Goal: Book appointment/travel/reservation

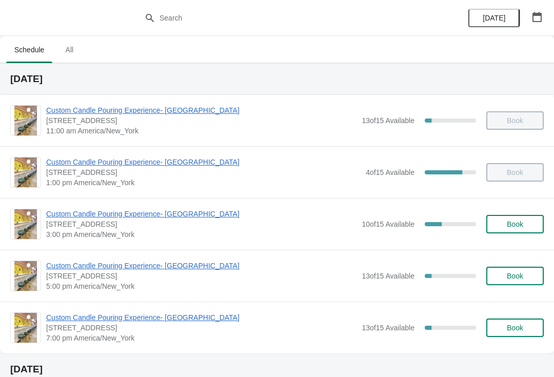
click at [131, 227] on span "[STREET_ADDRESS]" at bounding box center [201, 224] width 310 height 10
click at [147, 215] on span "Custom Candle Pouring Experience- [GEOGRAPHIC_DATA]" at bounding box center [201, 214] width 310 height 10
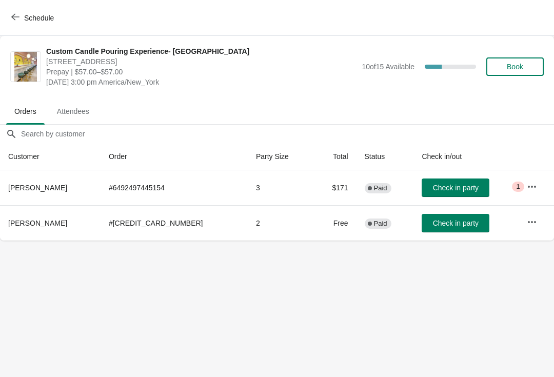
click at [527, 225] on icon "button" at bounding box center [532, 222] width 10 height 10
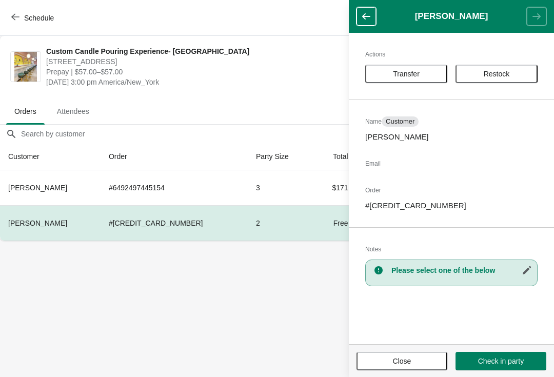
click at [406, 74] on span "Transfer" at bounding box center [406, 74] width 27 height 8
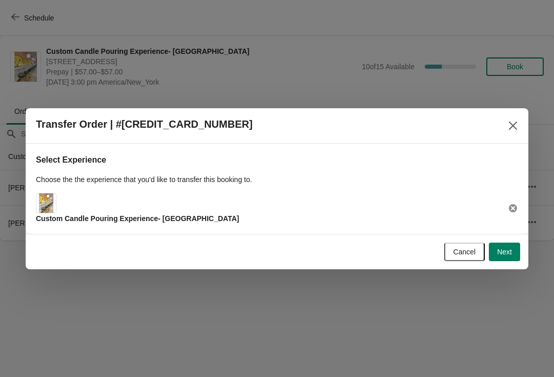
click at [505, 254] on span "Next" at bounding box center [504, 252] width 15 height 8
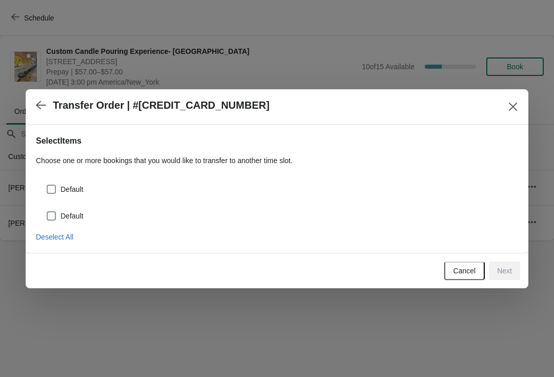
click at [72, 188] on span "Default" at bounding box center [71, 189] width 23 height 10
click at [47, 185] on input "Default" at bounding box center [47, 185] width 1 height 1
checkbox input "true"
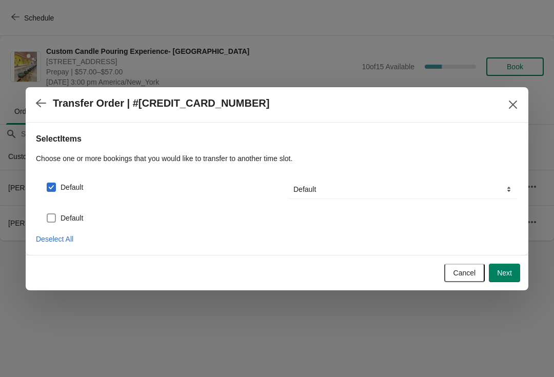
click at [72, 213] on span "Default" at bounding box center [71, 218] width 23 height 10
click at [47, 213] on input "Default" at bounding box center [47, 213] width 1 height 1
checkbox input "true"
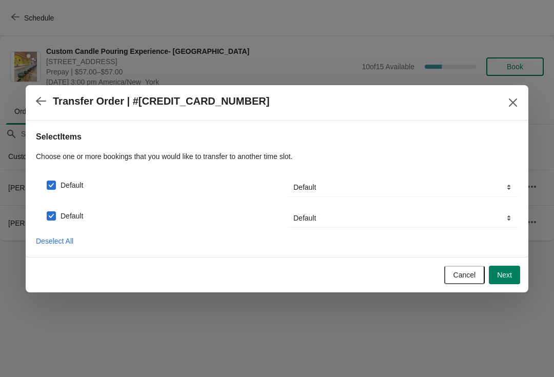
click at [496, 268] on button "Next" at bounding box center [504, 275] width 31 height 18
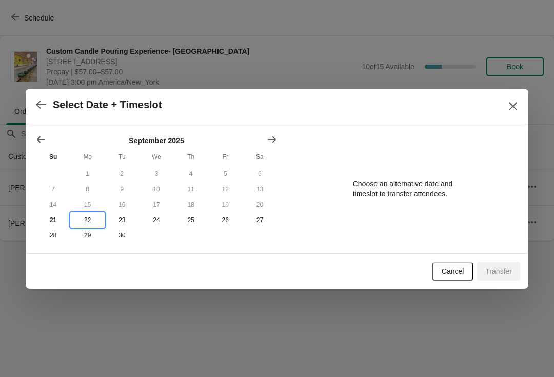
click at [85, 220] on button "22" at bounding box center [87, 219] width 34 height 15
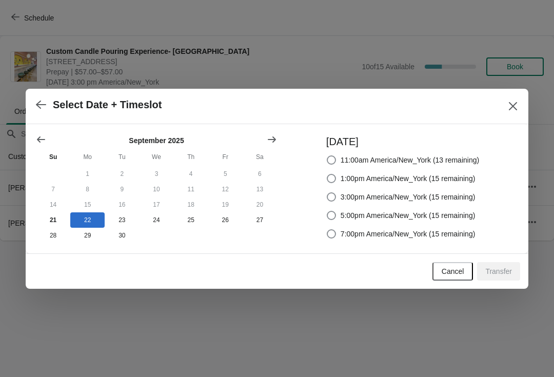
click at [411, 182] on label "1:00pm America/New_York (15 remaining)" at bounding box center [400, 178] width 149 height 14
click at [327, 174] on input "1:00pm America/New_York (15 remaining)" at bounding box center [327, 174] width 1 height 1
radio input "true"
click at [497, 266] on button "Transfer" at bounding box center [498, 271] width 43 height 18
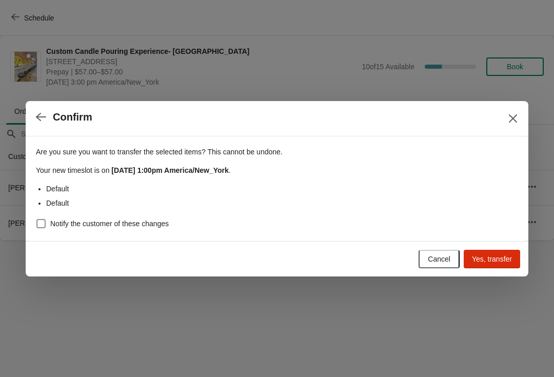
click at [144, 220] on span "Notify the customer of these changes" at bounding box center [109, 223] width 118 height 10
click at [37, 219] on input "Notify the customer of these changes" at bounding box center [36, 219] width 1 height 1
checkbox input "true"
click at [492, 258] on span "Yes, transfer" at bounding box center [492, 259] width 40 height 8
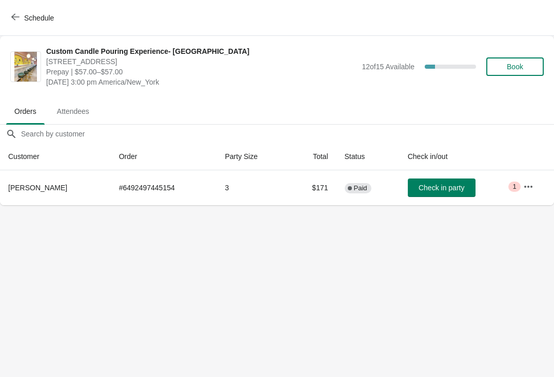
click at [30, 24] on button "Schedule" at bounding box center [33, 18] width 57 height 18
